Goal: Transaction & Acquisition: Purchase product/service

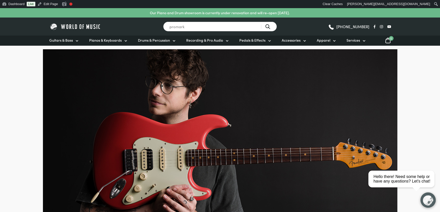
drag, startPoint x: 197, startPoint y: 22, endPoint x: 115, endPoint y: 19, distance: 81.6
click at [115, 19] on div "Search for a product ... promark [PHONE_NUMBER]" at bounding box center [220, 27] width 342 height 18
type input "5a"
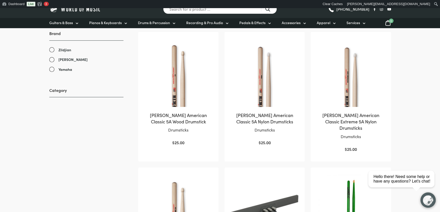
scroll to position [92, 0]
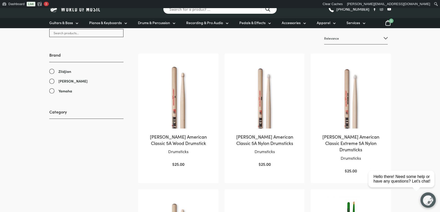
drag, startPoint x: 317, startPoint y: 15, endPoint x: 312, endPoint y: 22, distance: 8.8
click at [317, 15] on div "Search for a product ... (03) 9557 8600" at bounding box center [220, 9] width 342 height 18
